Goal: Navigation & Orientation: Find specific page/section

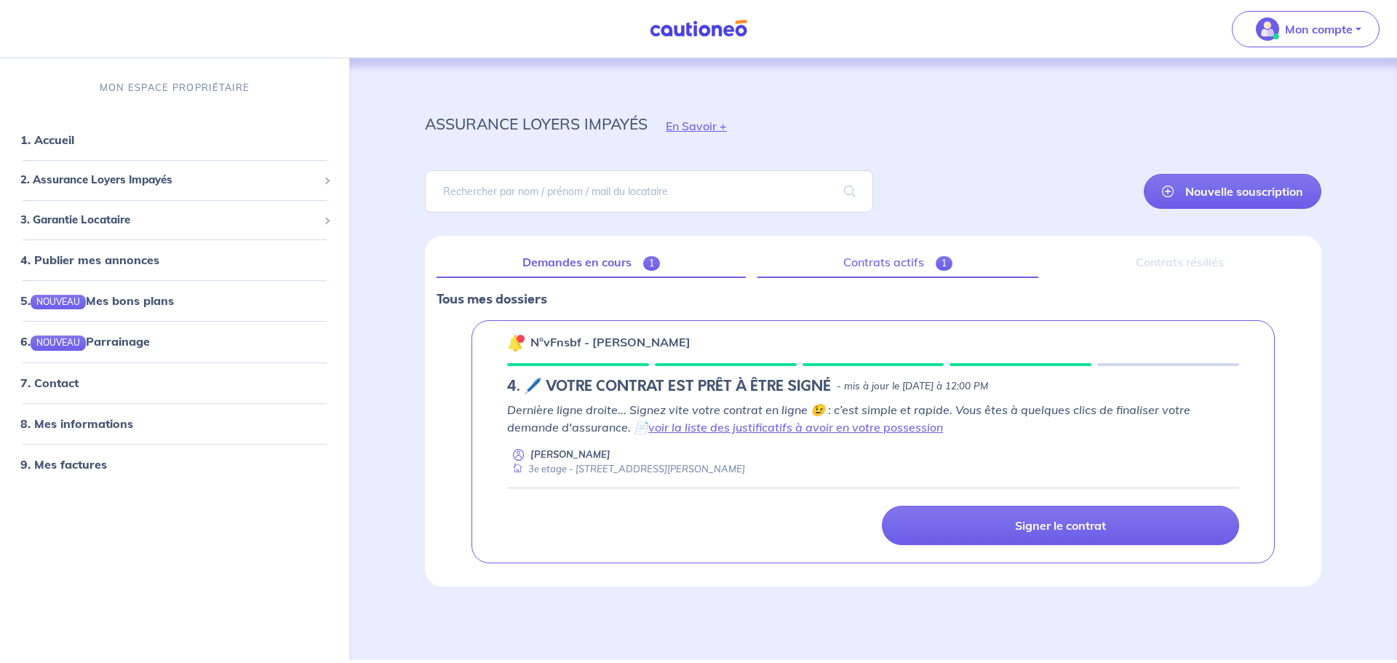
click at [899, 248] on link "Contrats actifs 1" at bounding box center [897, 262] width 281 height 31
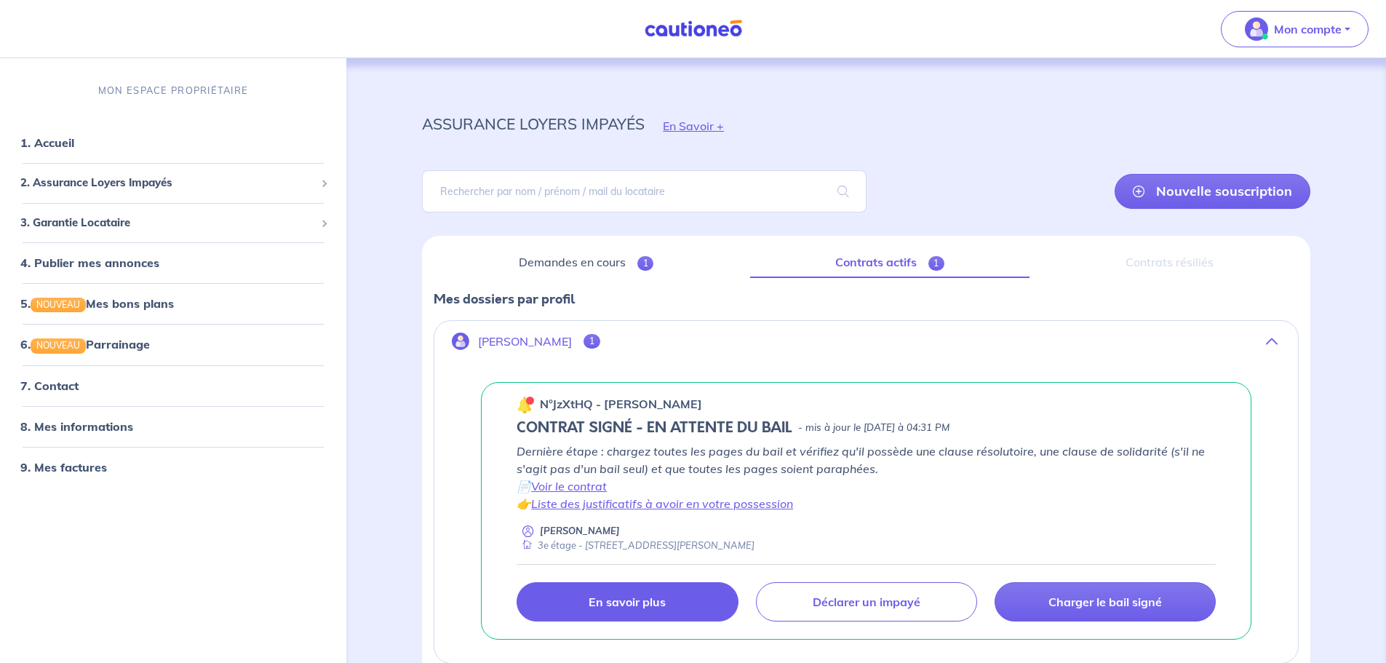
click at [653, 601] on p "En savoir plus" at bounding box center [627, 601] width 77 height 15
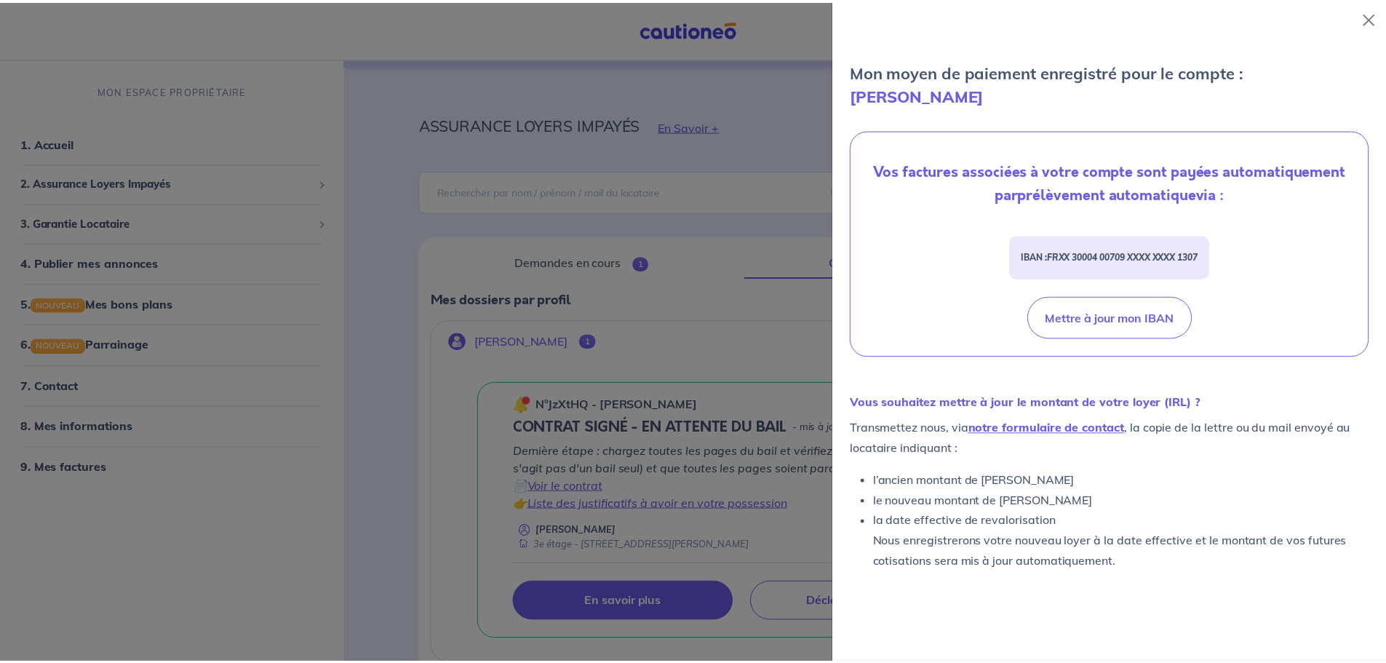
scroll to position [437, 0]
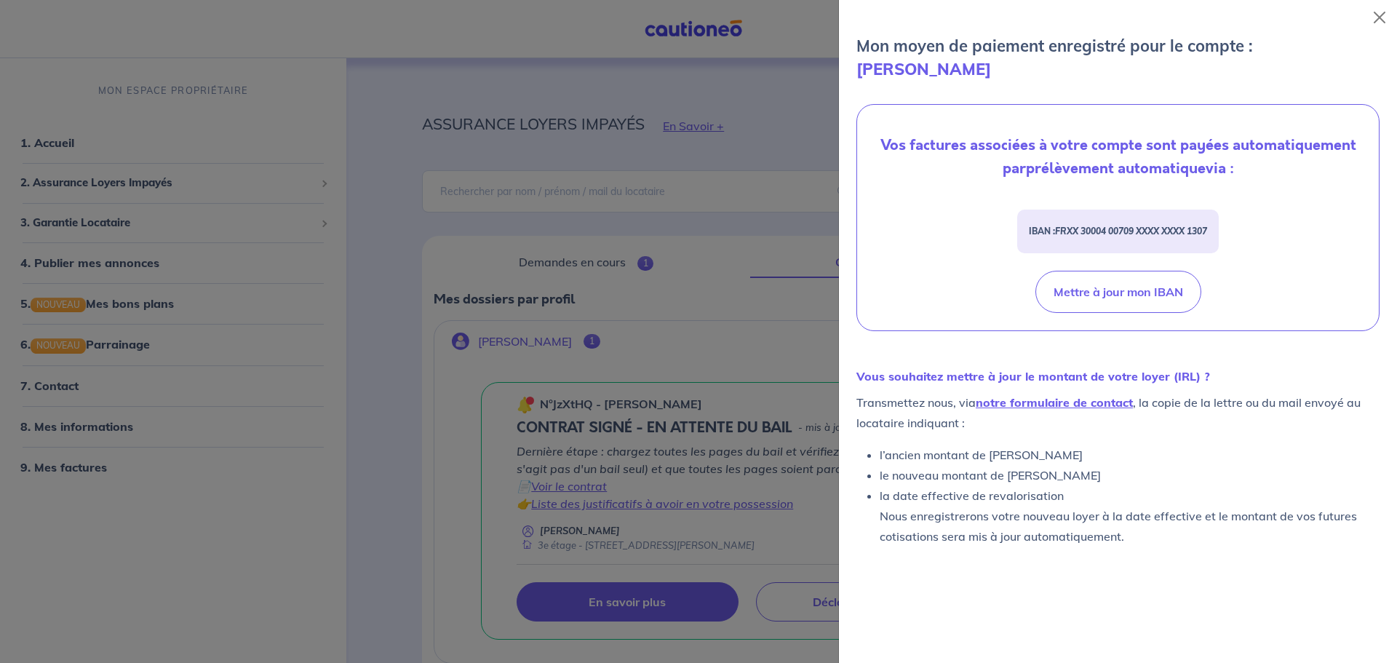
click at [668, 362] on div at bounding box center [698, 331] width 1397 height 663
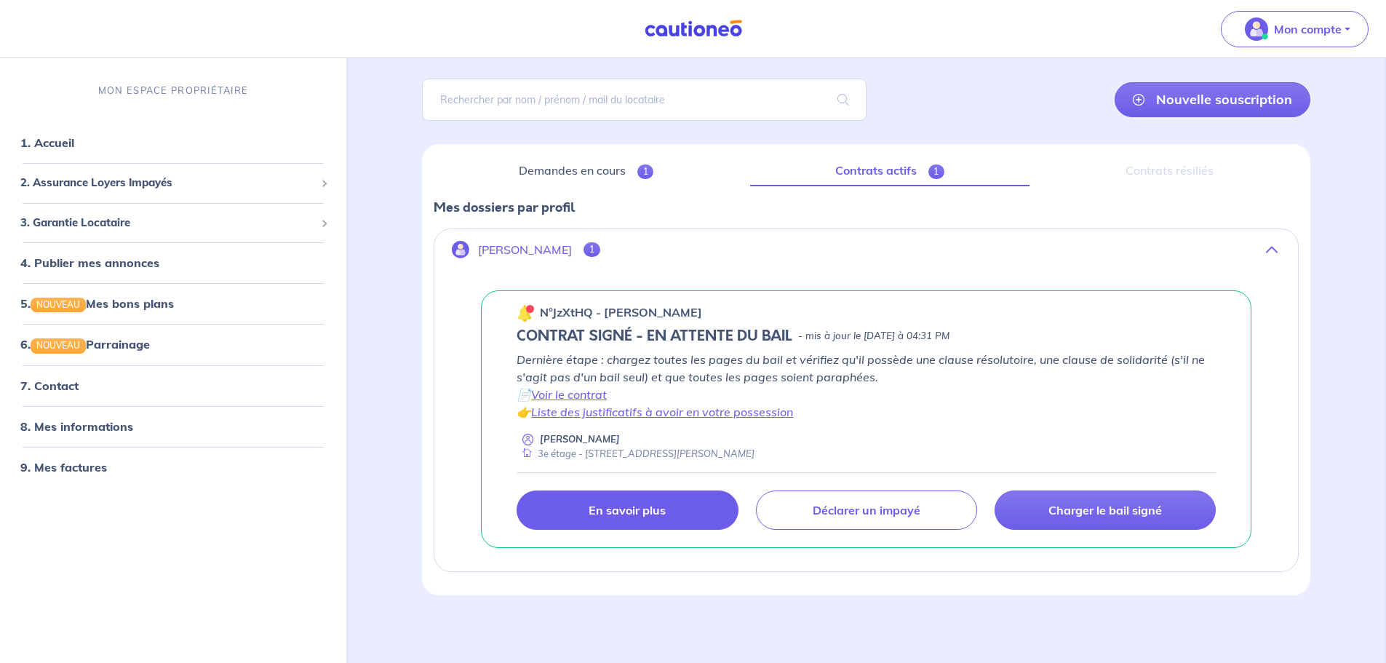
scroll to position [94, 0]
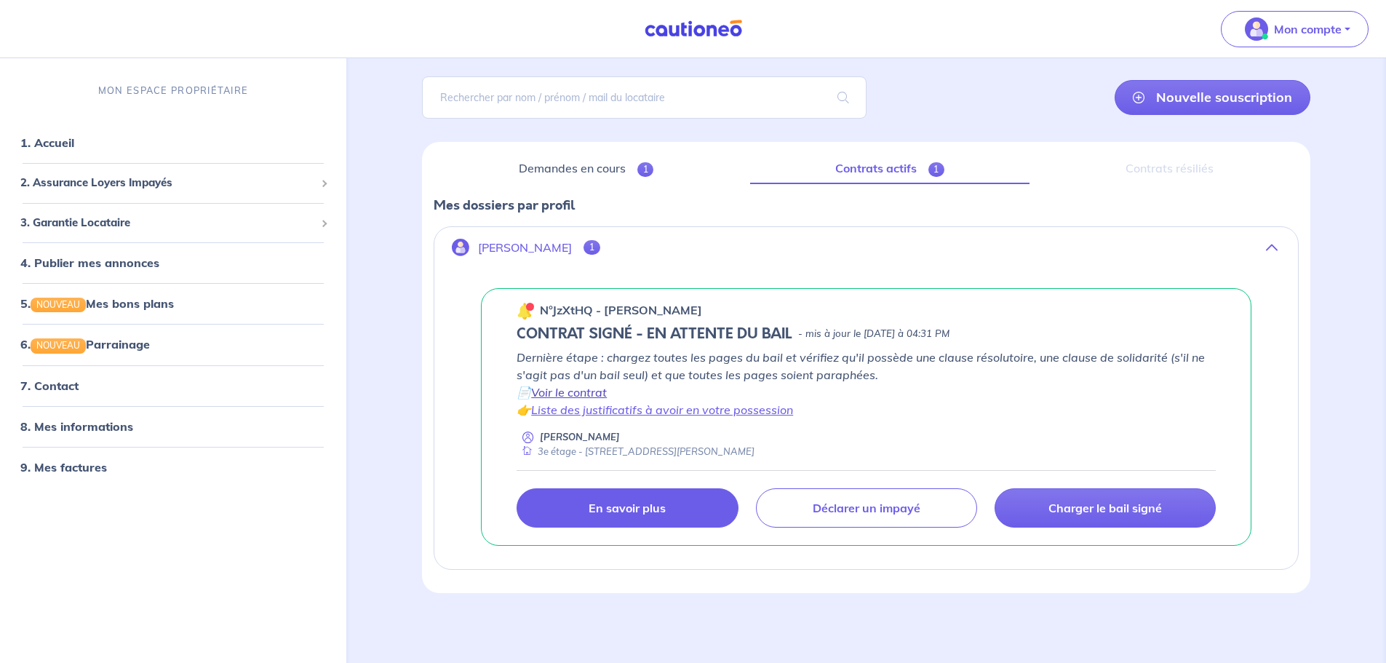
click at [580, 389] on link "Voir le contrat" at bounding box center [569, 392] width 76 height 15
click at [80, 343] on link "6. NOUVEAU Parrainage" at bounding box center [84, 344] width 128 height 15
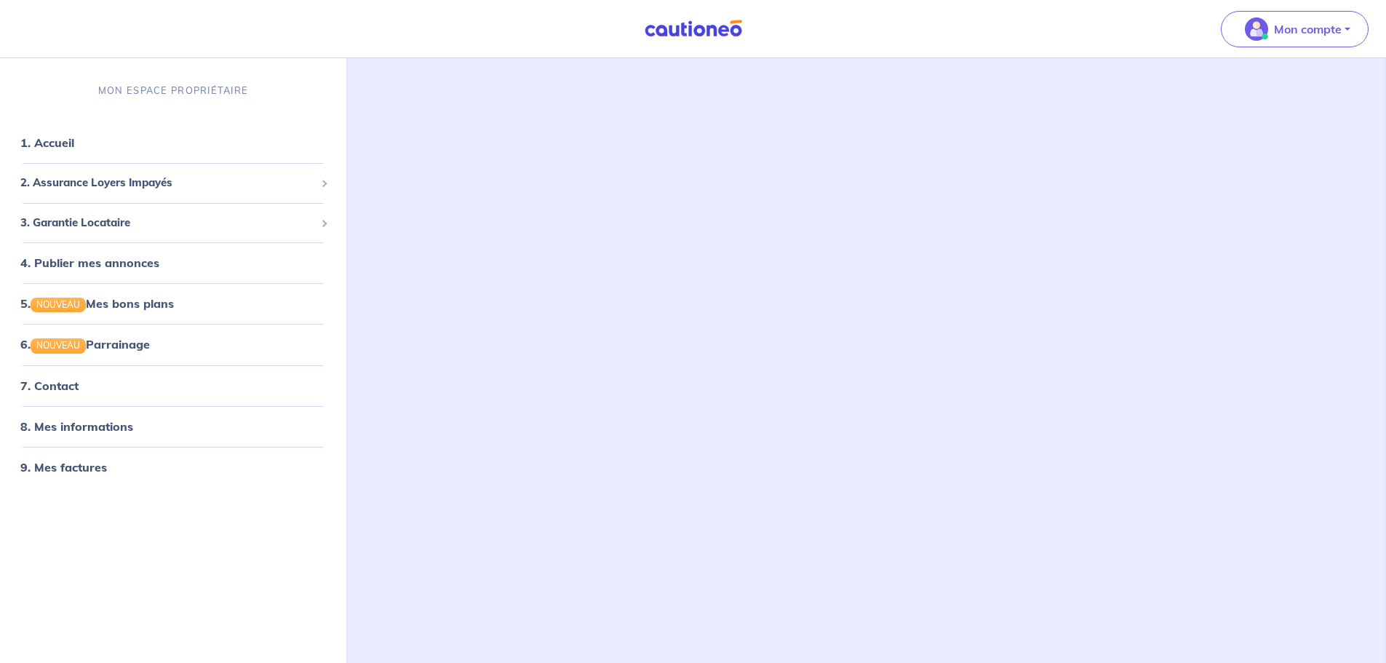
scroll to position [291, 0]
click at [152, 303] on link "5. NOUVEAU Mes bons plans" at bounding box center [95, 303] width 151 height 15
